Goal: Find specific page/section: Find specific page/section

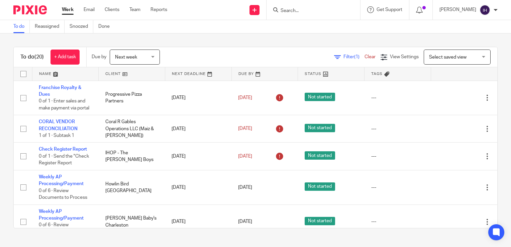
click at [317, 11] on input "Search" at bounding box center [310, 11] width 60 height 6
type input "j"
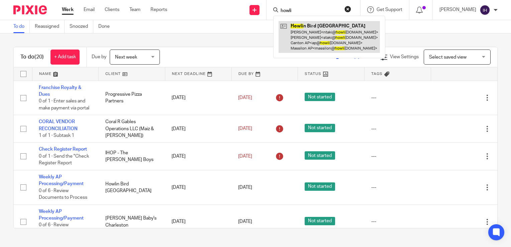
type input "howli"
click at [314, 40] on link at bounding box center [328, 37] width 101 height 32
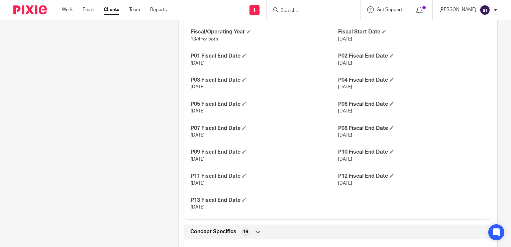
scroll to position [498, 0]
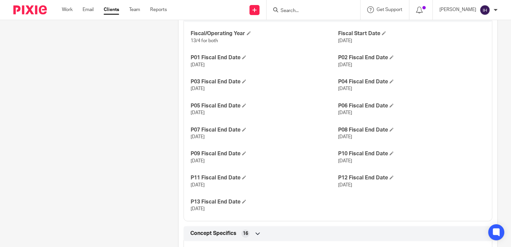
click at [325, 10] on input "Search" at bounding box center [310, 11] width 60 height 6
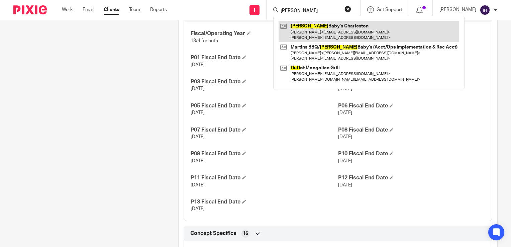
type input "hugh"
click at [316, 28] on link at bounding box center [368, 31] width 180 height 21
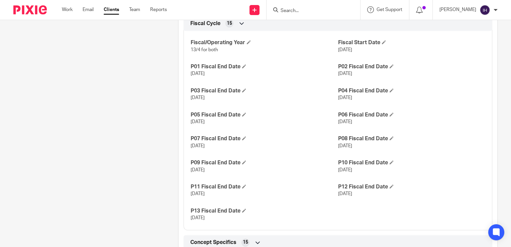
scroll to position [376, 0]
